Goal: Information Seeking & Learning: Check status

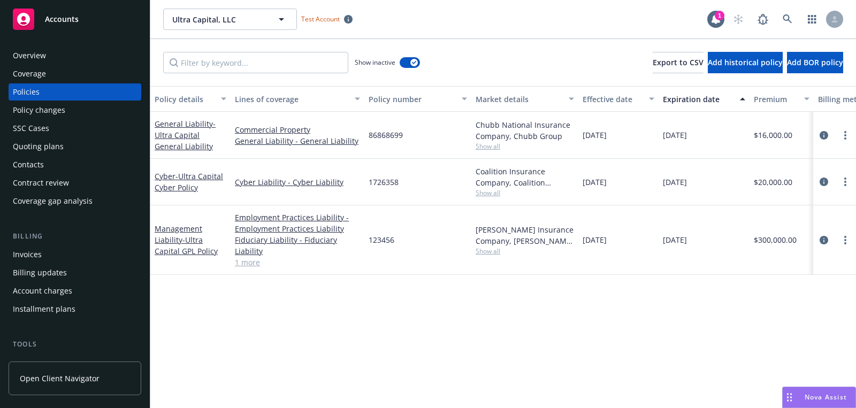
click at [589, 143] on div "[DATE]" at bounding box center [618, 135] width 80 height 47
click at [307, 131] on link "Commercial Property" at bounding box center [297, 129] width 125 height 11
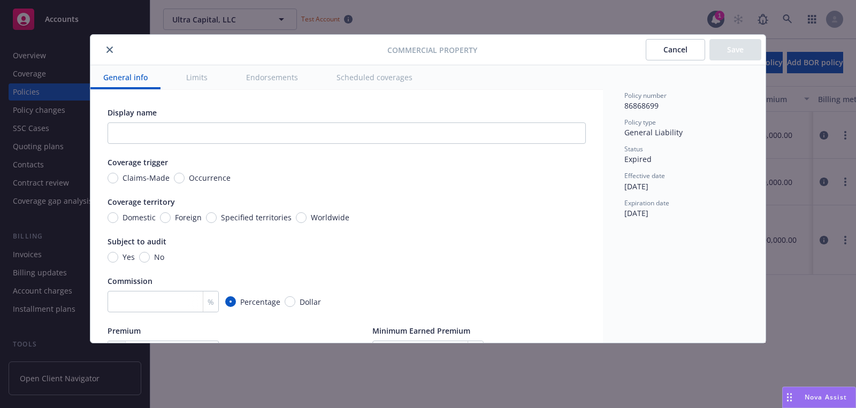
drag, startPoint x: 677, startPoint y: 181, endPoint x: 627, endPoint y: 181, distance: 49.8
click at [627, 181] on div "Effective date [DATE]" at bounding box center [685, 181] width 120 height 20
click at [637, 197] on div "Policy number 86868699 Policy type General Liability Status Expired Effective d…" at bounding box center [685, 155] width 120 height 128
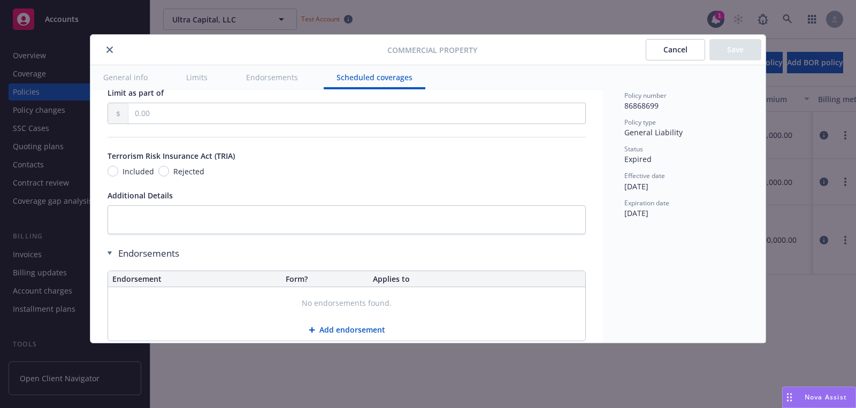
scroll to position [3458, 0]
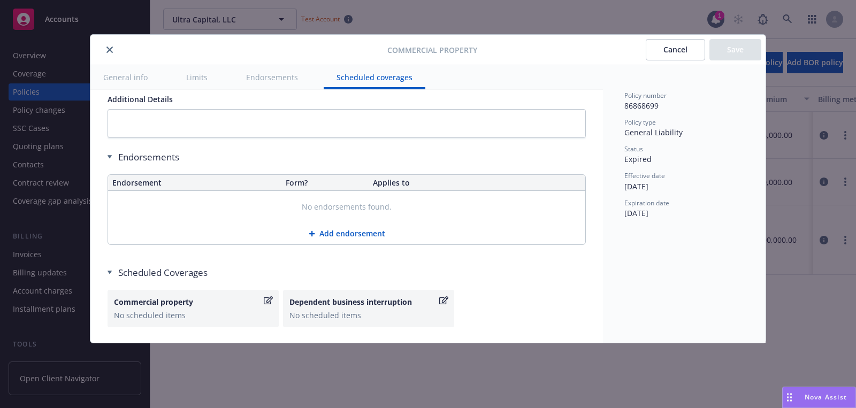
click at [102, 43] on div at bounding box center [241, 49] width 293 height 13
click at [103, 46] on button "close" at bounding box center [109, 49] width 13 height 13
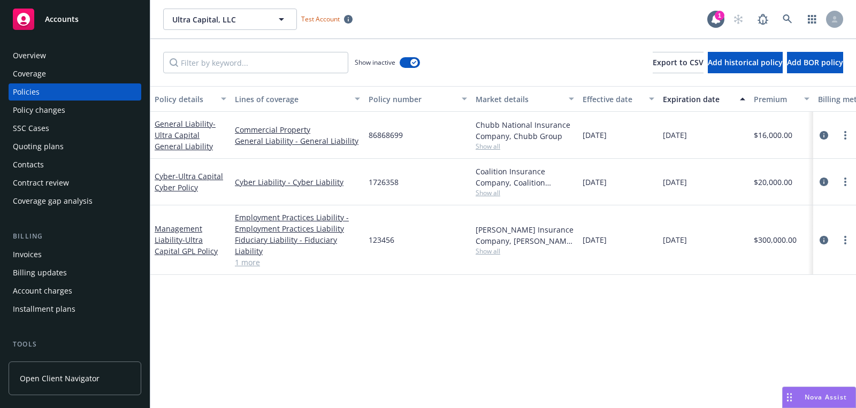
click at [607, 139] on span "[DATE]" at bounding box center [595, 135] width 24 height 11
click at [598, 132] on span "[DATE]" at bounding box center [595, 135] width 24 height 11
click at [251, 131] on link "Commercial Property" at bounding box center [297, 129] width 125 height 11
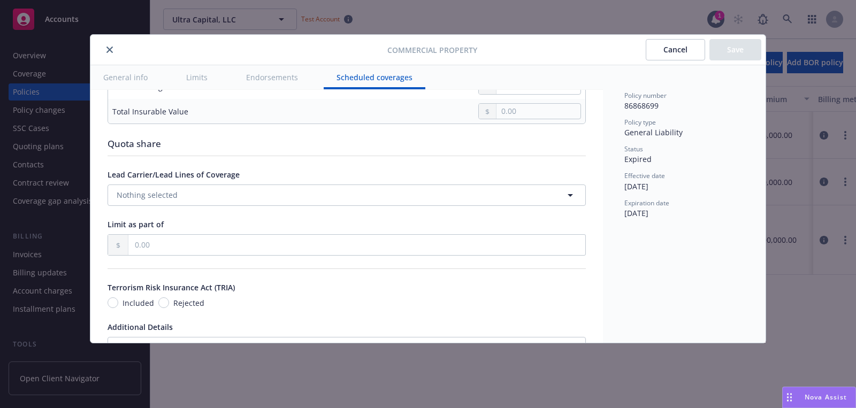
scroll to position [3458, 0]
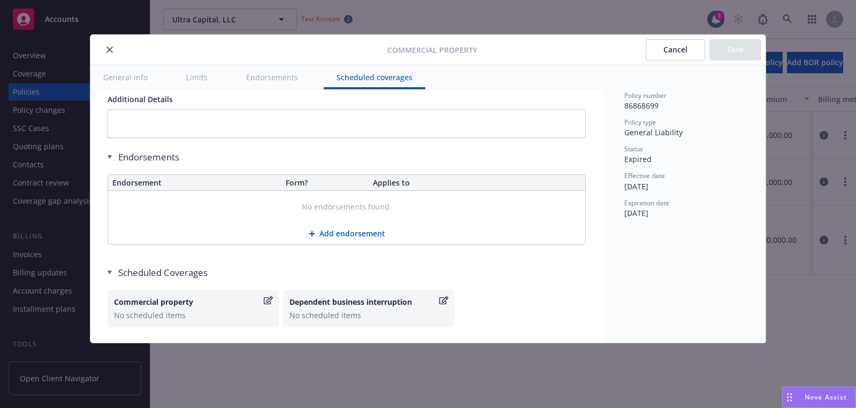
click at [106, 54] on button "close" at bounding box center [109, 49] width 13 height 13
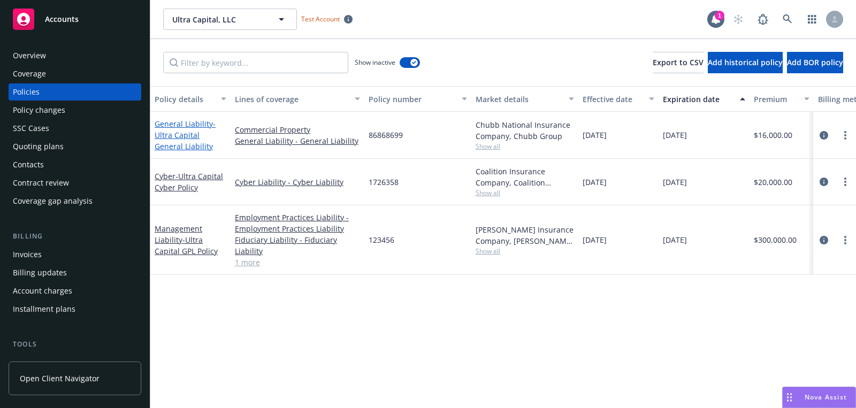
click at [180, 127] on link "General Liability - Ultra Capital General Liability" at bounding box center [185, 135] width 61 height 33
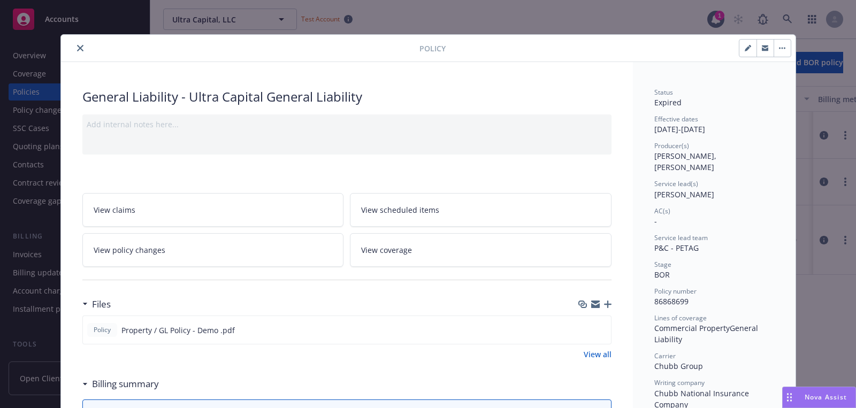
click at [748, 51] on button "button" at bounding box center [748, 48] width 17 height 17
select select "BOR"
select select "12"
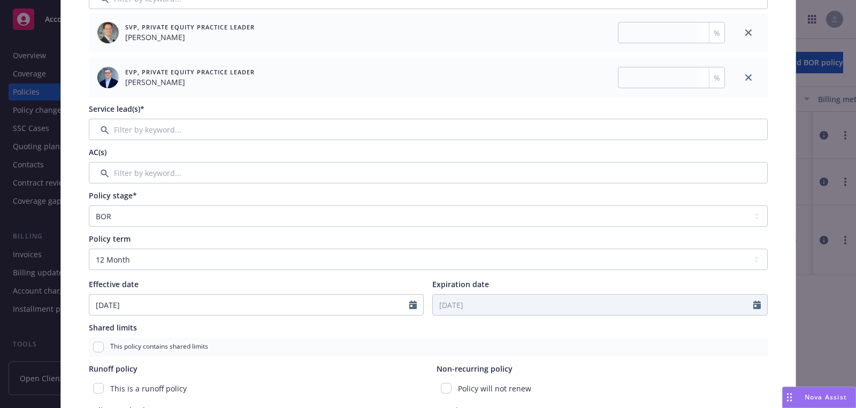
scroll to position [252, 0]
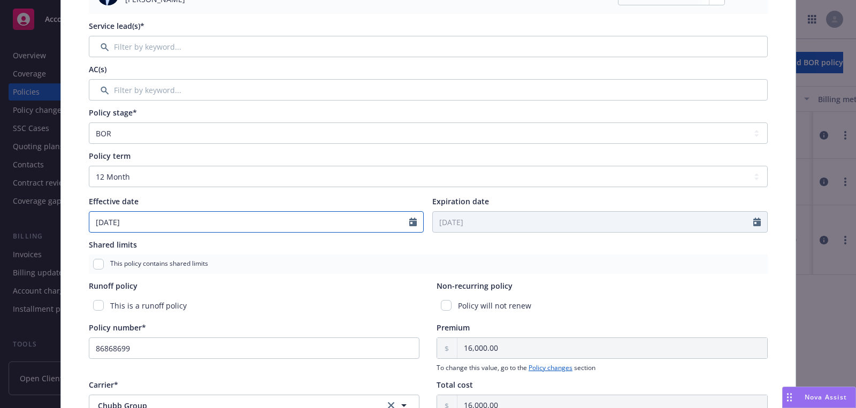
click at [391, 218] on input "[DATE]" at bounding box center [249, 222] width 321 height 20
click at [755, 224] on icon "Calendar" at bounding box center [756, 222] width 7 height 9
click at [415, 219] on icon "Calendar" at bounding box center [412, 222] width 7 height 9
click at [284, 190] on div "Policy term Select policy term 12 Month 6 Month 4 Month 3 Month 2 Month 1 Month…" at bounding box center [428, 191] width 679 height 82
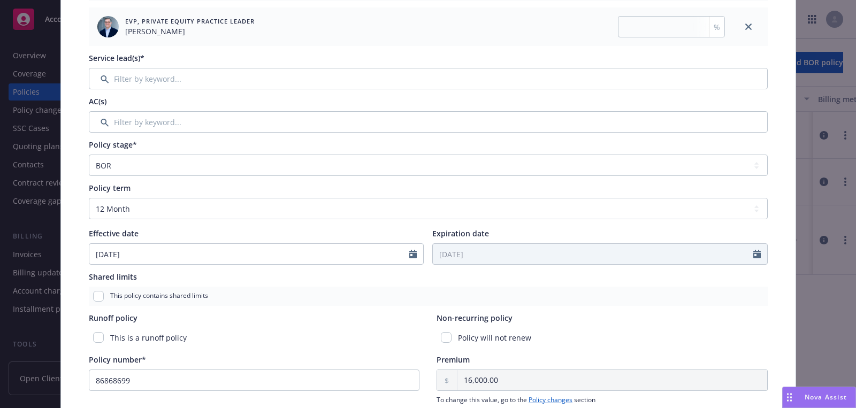
scroll to position [0, 0]
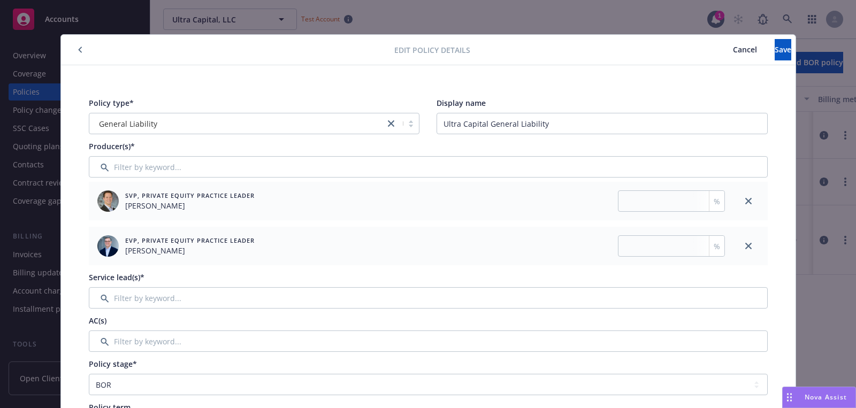
click at [715, 55] on button "Cancel" at bounding box center [744, 49] width 59 height 21
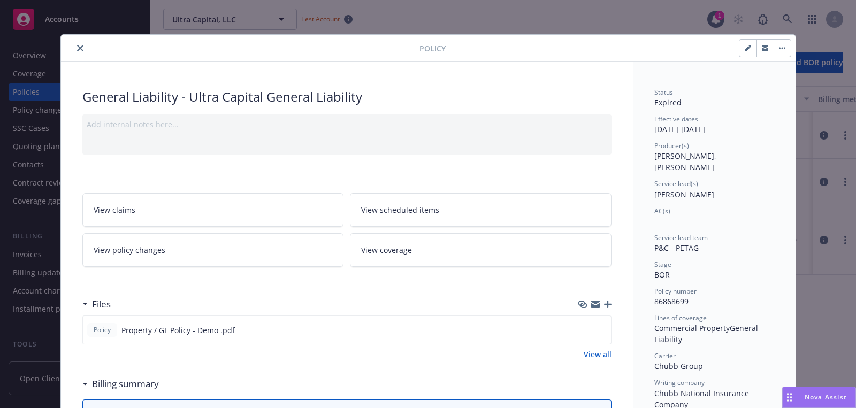
click at [76, 52] on button "close" at bounding box center [80, 48] width 13 height 13
